Goal: Find specific page/section: Find specific page/section

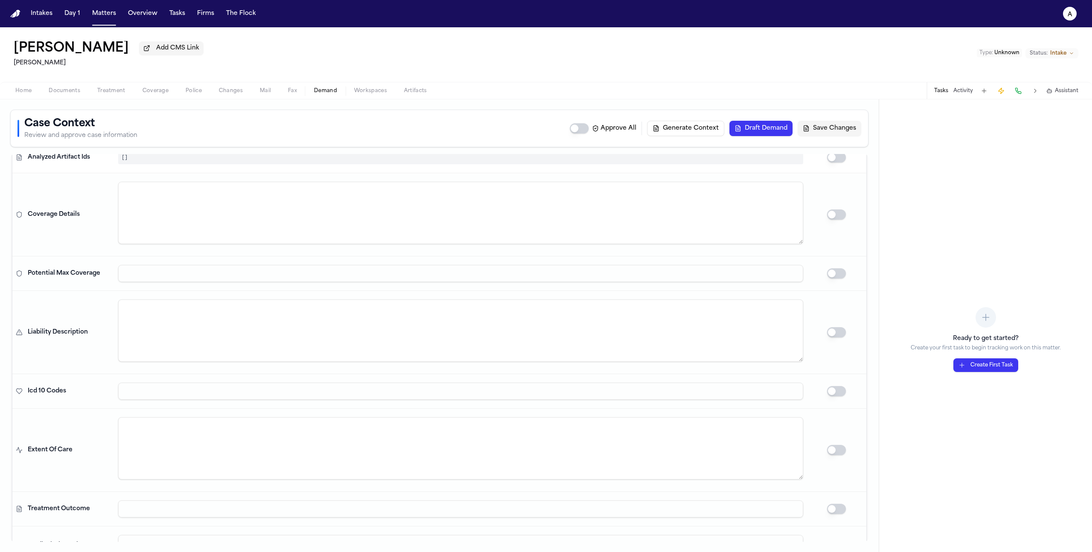
scroll to position [253, 0]
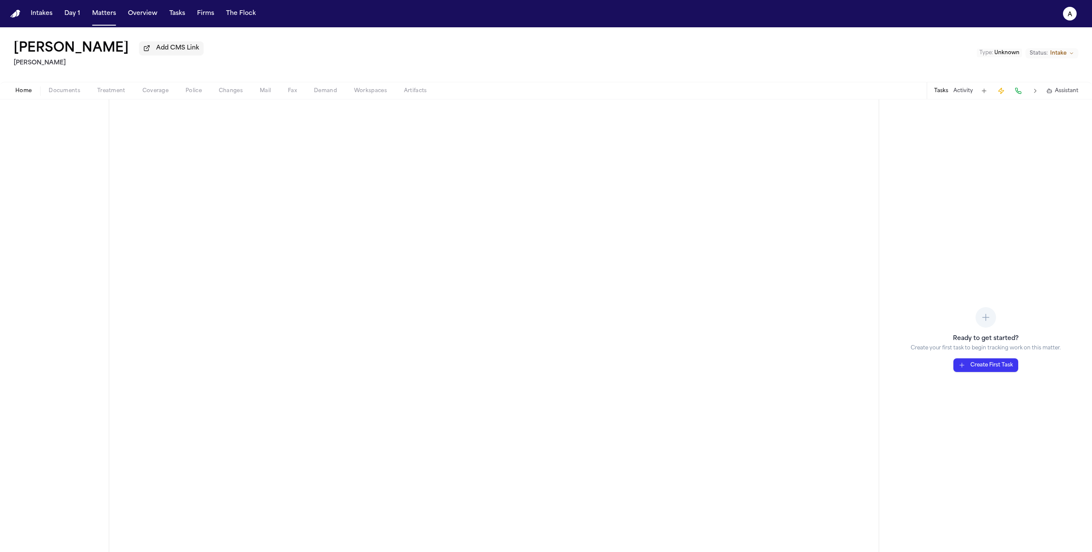
click at [328, 99] on div "Home Documents Treatment Coverage Police Changes Mail Fax Demand Workspaces Art…" at bounding box center [546, 90] width 1092 height 17
click at [329, 94] on span "Demand" at bounding box center [325, 90] width 23 height 7
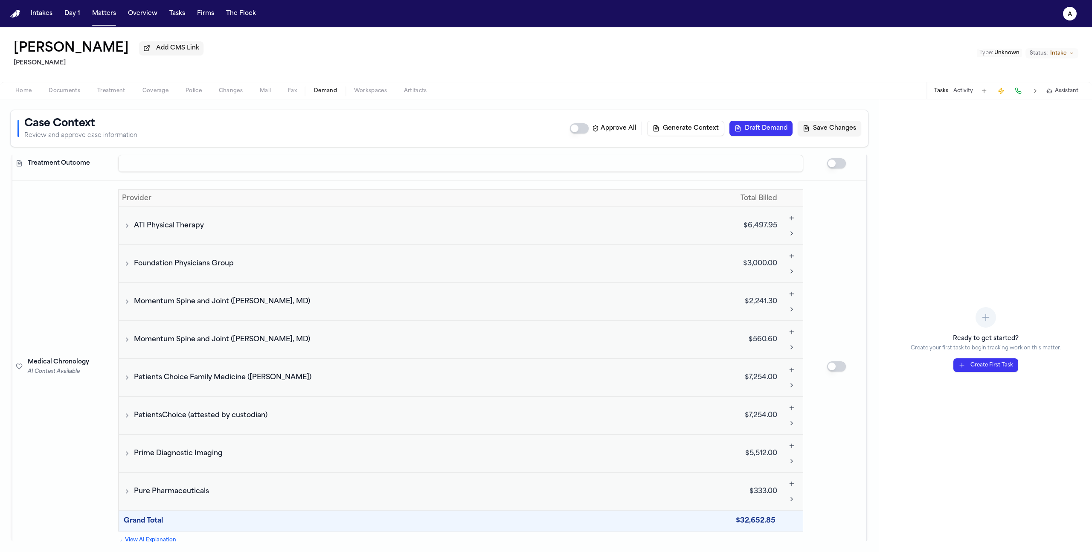
scroll to position [464, 0]
